Goal: Check status: Check status

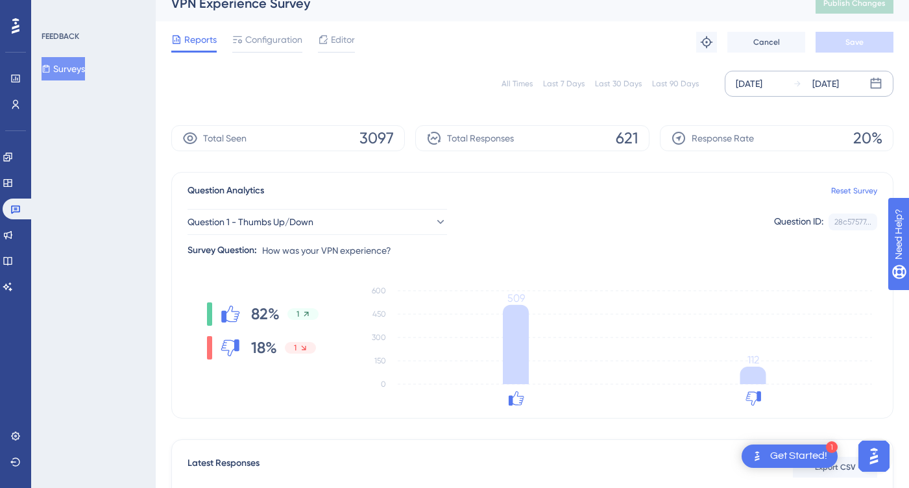
click at [824, 85] on div "[DATE]" at bounding box center [826, 84] width 27 height 16
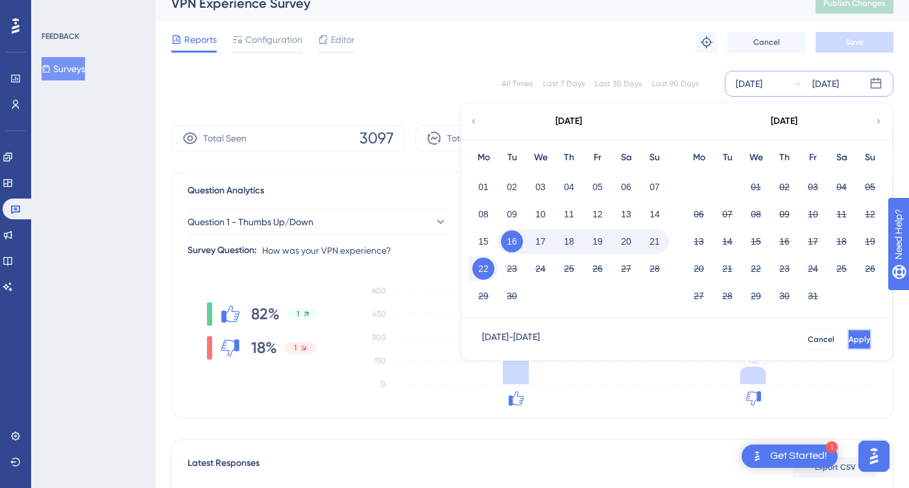
click at [849, 335] on span "Apply" at bounding box center [859, 339] width 21 height 10
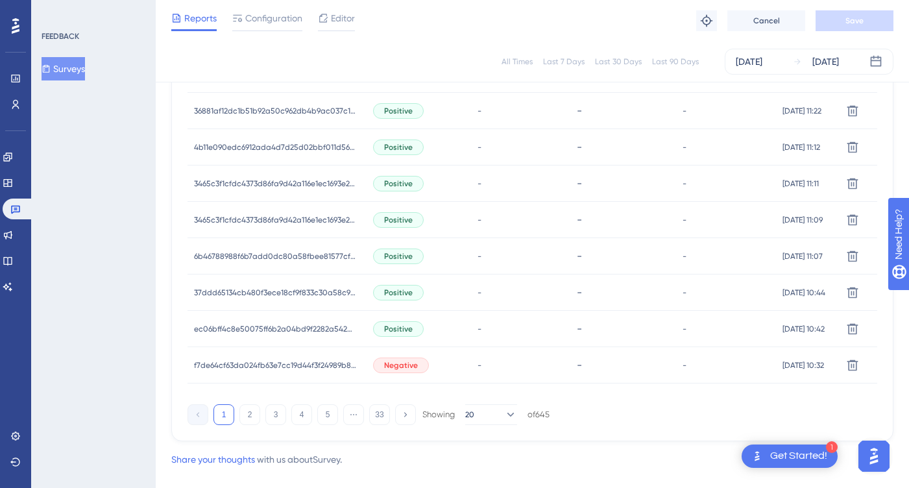
scroll to position [889, 0]
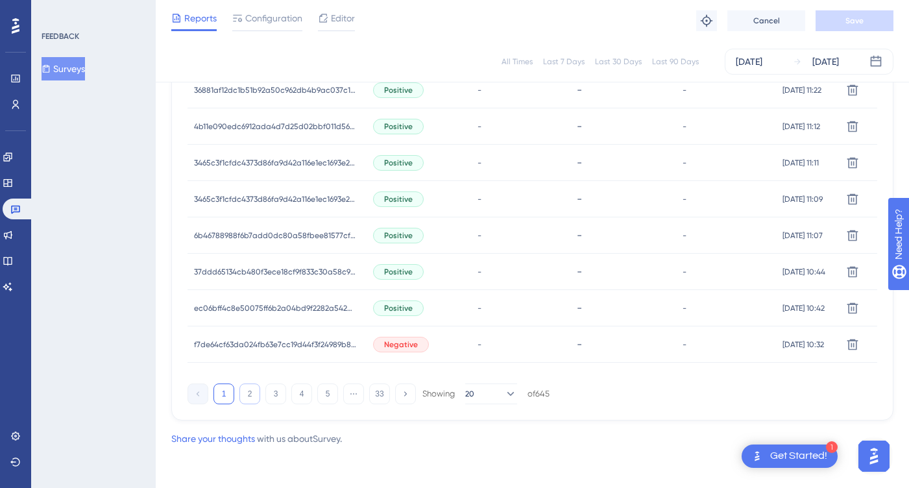
click at [251, 399] on button "2" at bounding box center [250, 394] width 21 height 21
click at [268, 391] on button "3" at bounding box center [275, 394] width 21 height 21
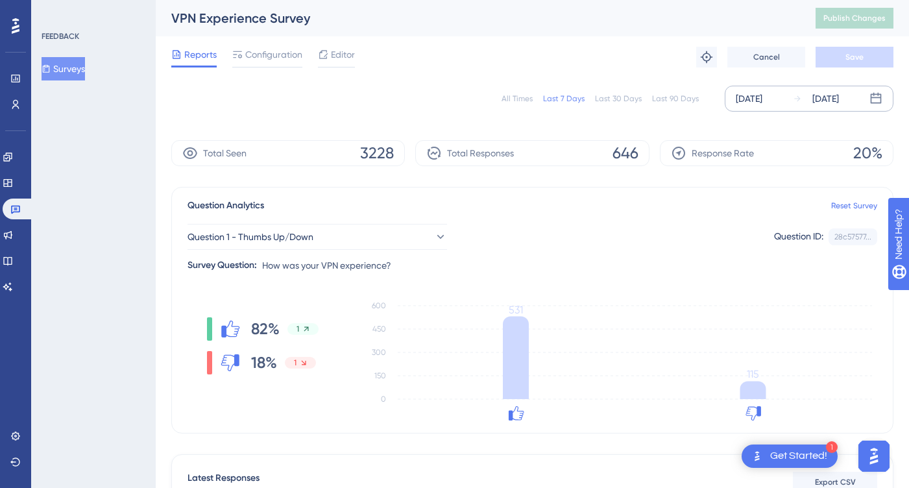
click at [763, 101] on div "[DATE]" at bounding box center [749, 99] width 27 height 16
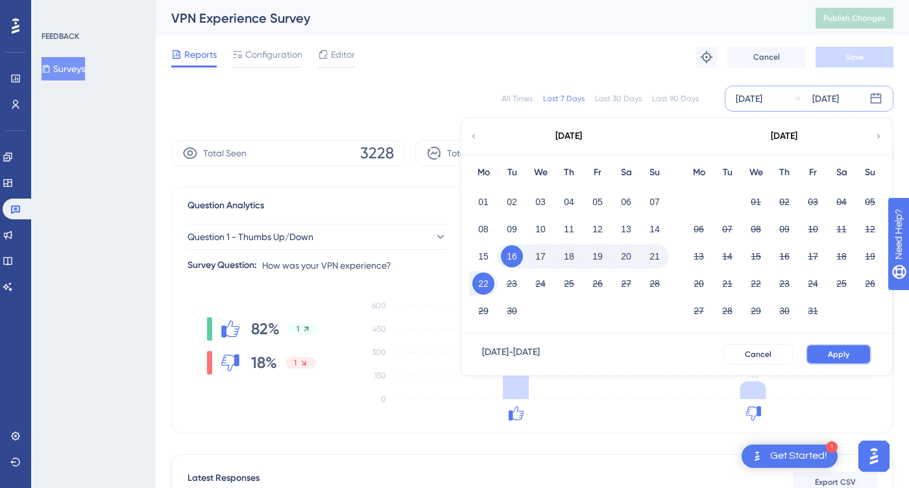
click at [836, 351] on span "Apply" at bounding box center [838, 354] width 21 height 10
